Goal: Transaction & Acquisition: Book appointment/travel/reservation

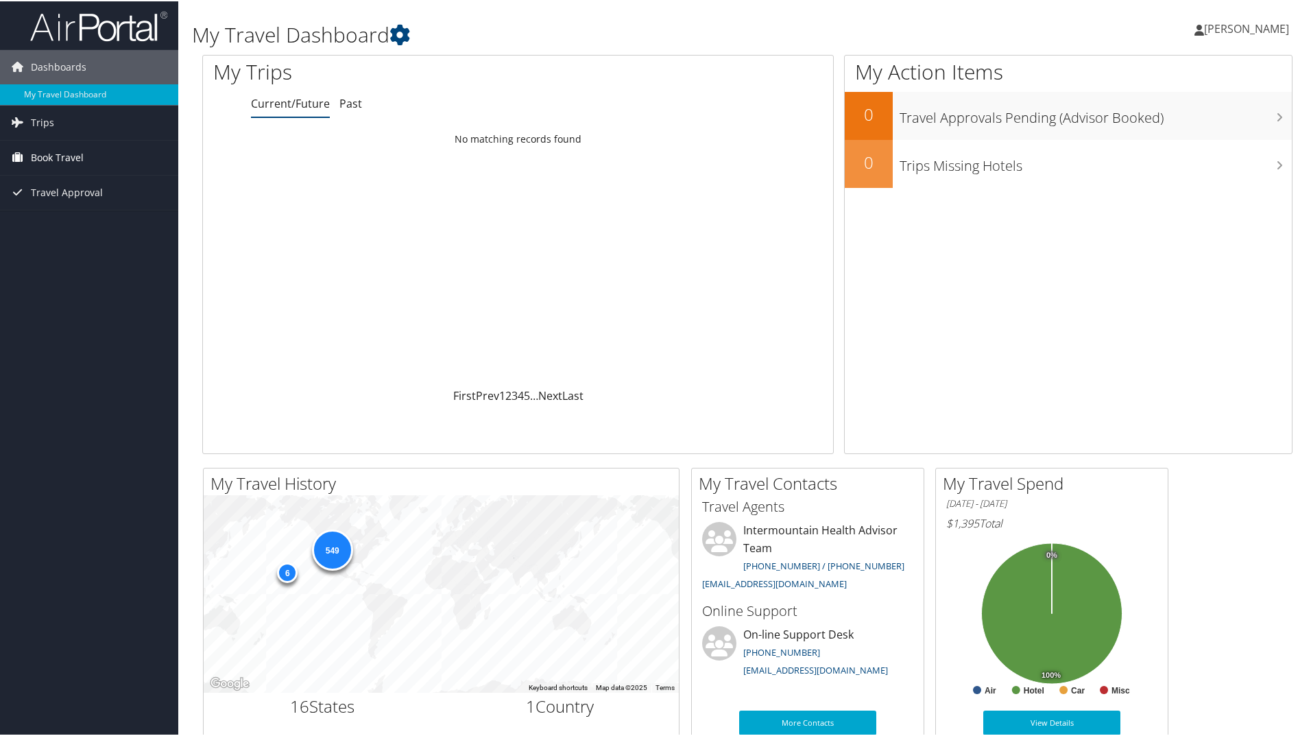
click at [38, 153] on span "Book Travel" at bounding box center [57, 156] width 53 height 34
click at [96, 225] on link "Book/Manage Online Trips" at bounding box center [89, 225] width 178 height 21
